Goal: Task Accomplishment & Management: Use online tool/utility

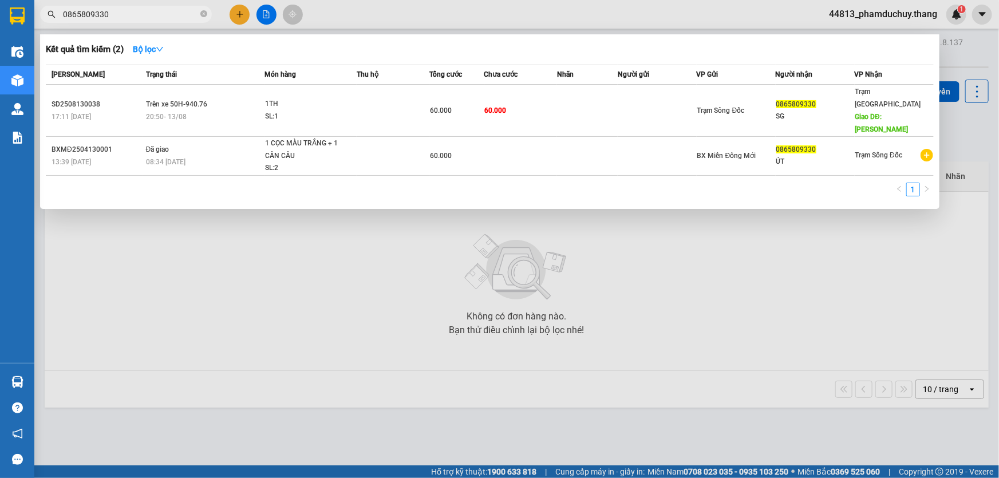
type input "0865809330"
click at [177, 11] on input "0865809330" at bounding box center [130, 14] width 135 height 13
click at [206, 13] on icon "close-circle" at bounding box center [203, 13] width 7 height 7
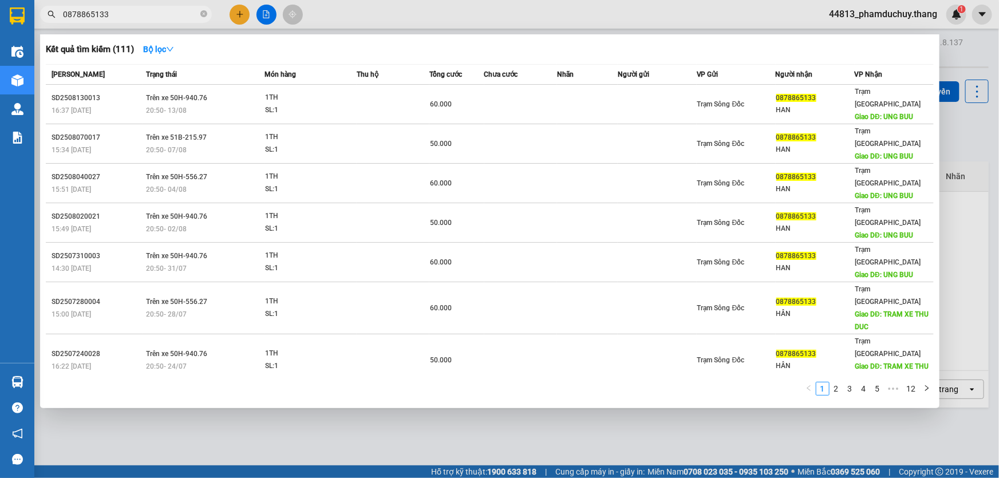
type input "0878865133"
click at [203, 14] on icon "close-circle" at bounding box center [203, 13] width 7 height 7
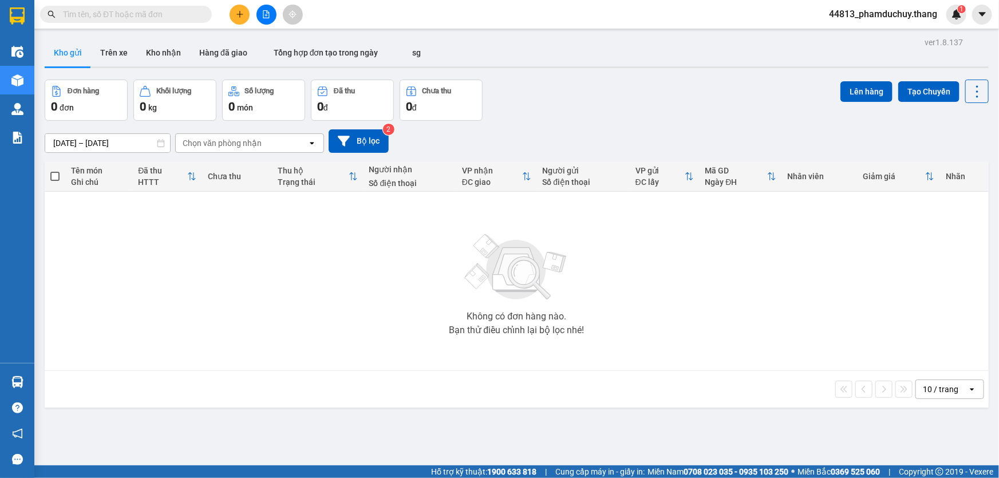
click at [195, 14] on input "text" at bounding box center [130, 14] width 135 height 13
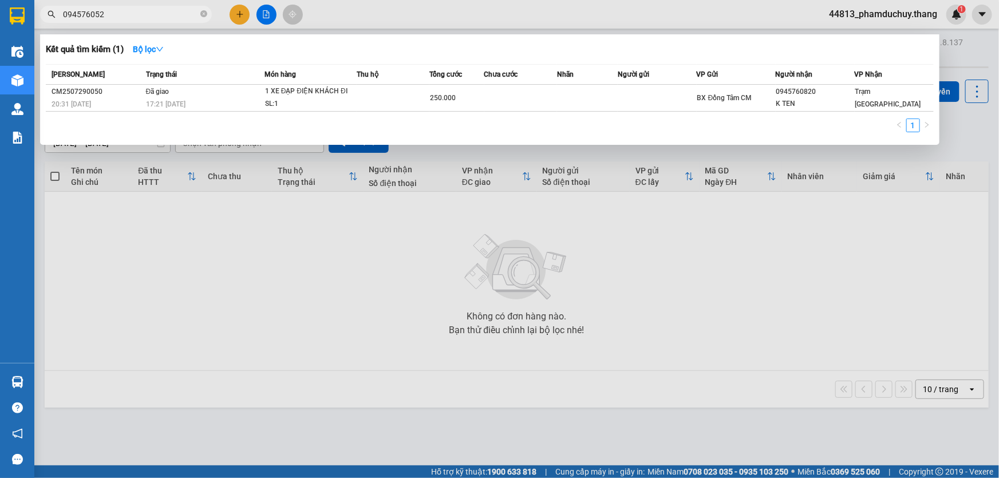
type input "0945760525"
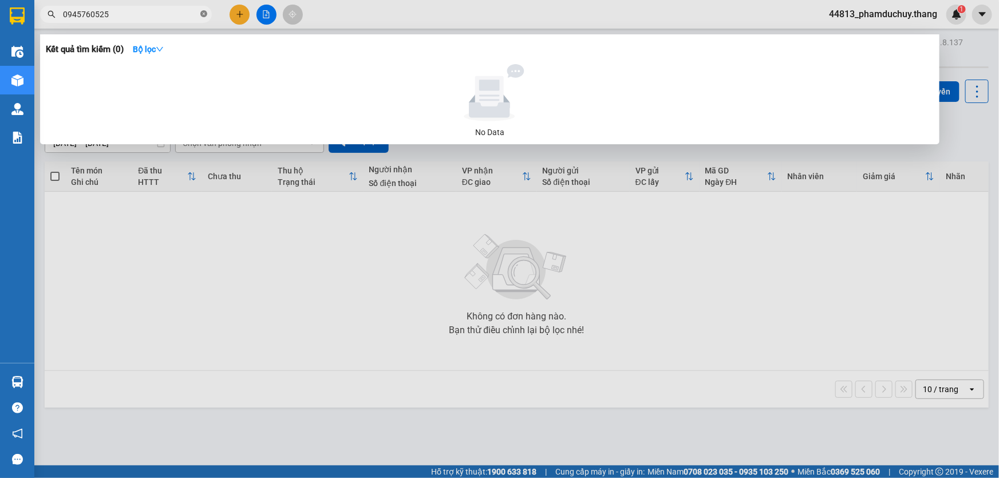
click at [201, 15] on icon "close-circle" at bounding box center [203, 13] width 7 height 7
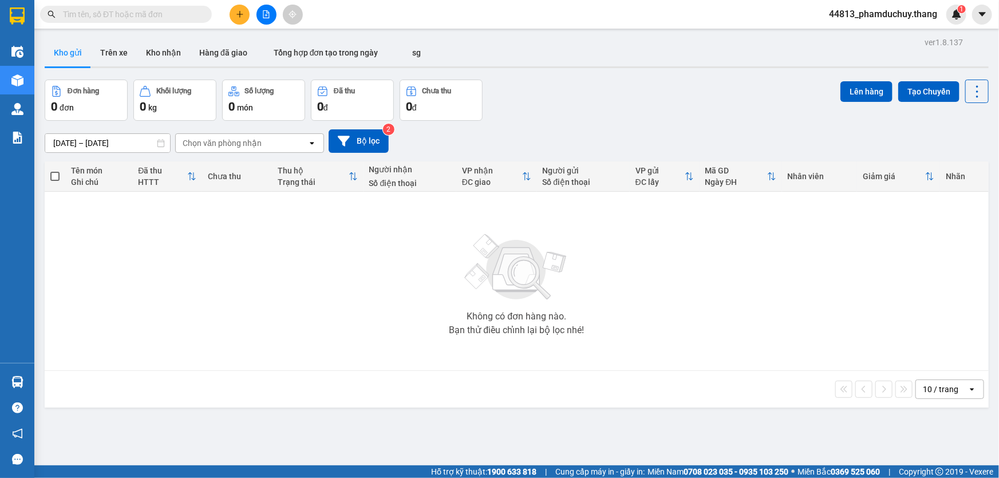
click at [187, 14] on input "text" at bounding box center [130, 14] width 135 height 13
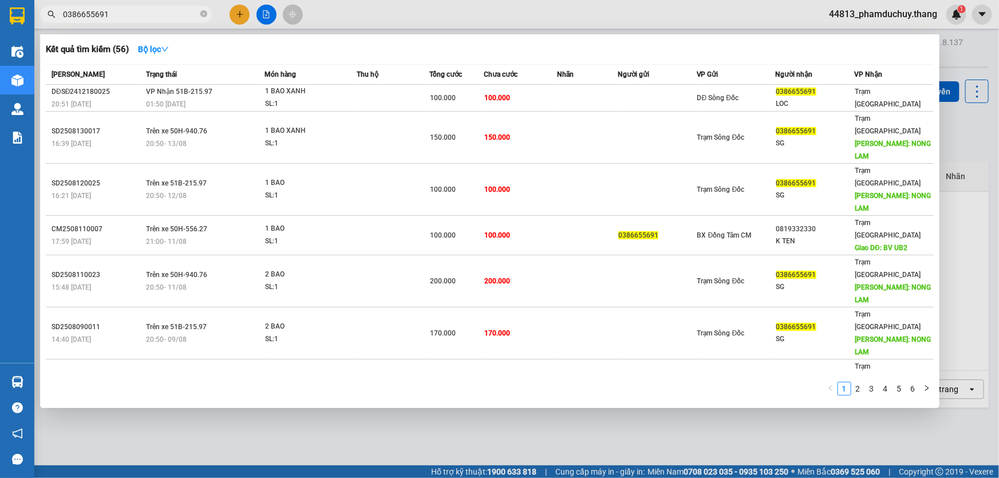
drag, startPoint x: 137, startPoint y: 19, endPoint x: 89, endPoint y: 21, distance: 48.7
click at [95, 15] on input "0386655691" at bounding box center [130, 14] width 135 height 13
click at [141, 16] on input "0386655691" at bounding box center [130, 14] width 135 height 13
click at [125, 15] on input "0386655691" at bounding box center [130, 14] width 135 height 13
drag, startPoint x: 117, startPoint y: 11, endPoint x: 62, endPoint y: 14, distance: 55.0
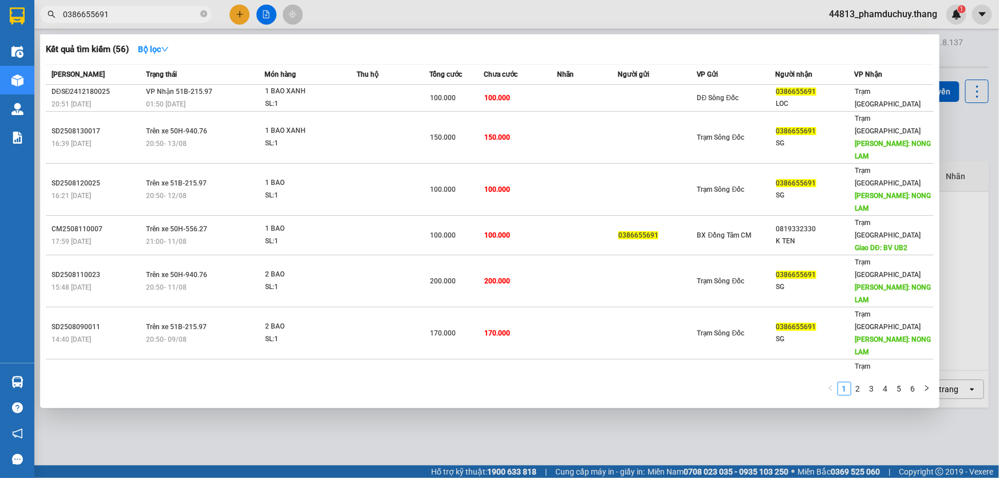
click at [63, 14] on input "0386655691" at bounding box center [130, 14] width 135 height 13
type input "0386655691"
